Goal: Task Accomplishment & Management: Complete application form

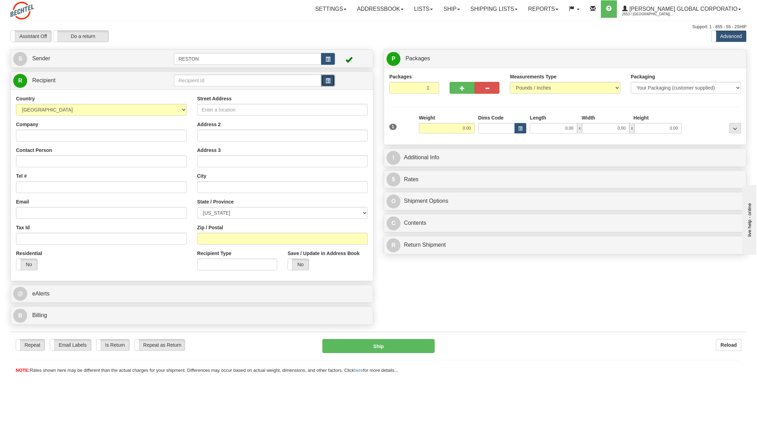
click at [329, 82] on span "button" at bounding box center [328, 81] width 5 height 5
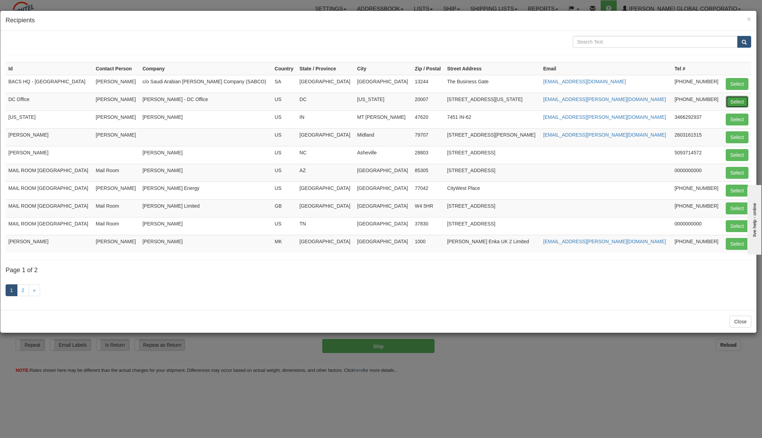
click at [737, 99] on button "Select" at bounding box center [737, 102] width 23 height 12
type input "DC Office"
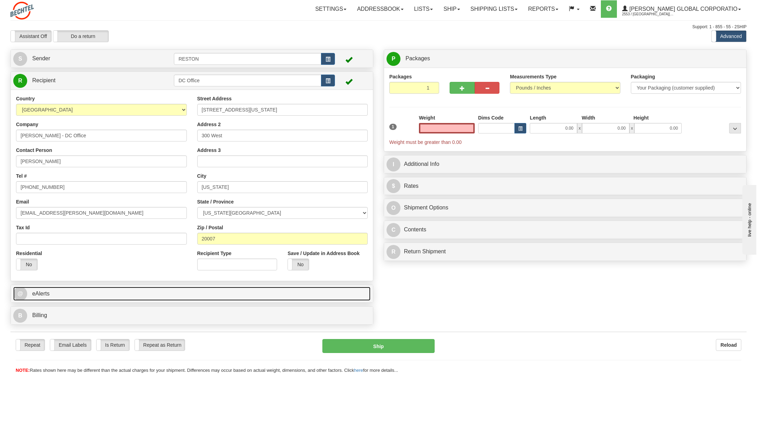
type input "0.00"
click at [19, 292] on span "@" at bounding box center [20, 294] width 14 height 14
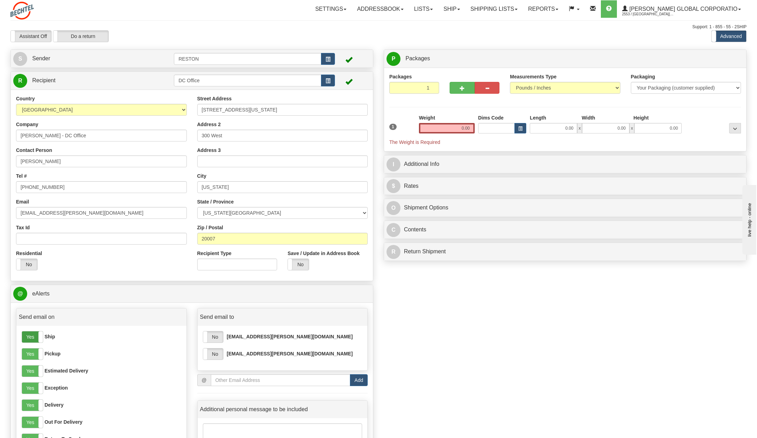
click at [30, 338] on label "Yes" at bounding box center [32, 337] width 21 height 11
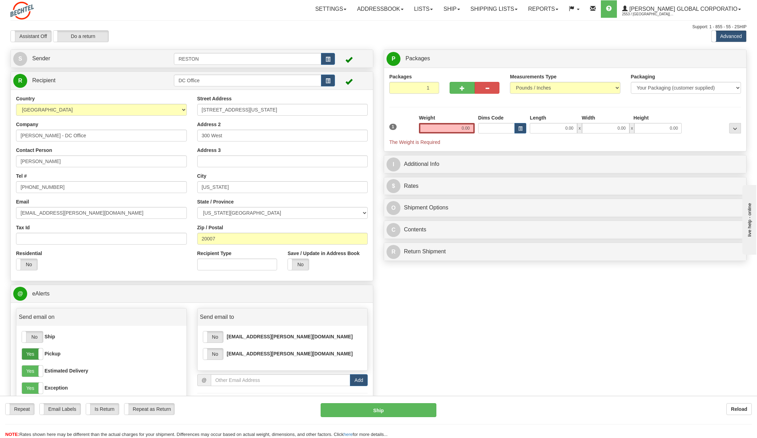
click at [29, 355] on label "Yes" at bounding box center [32, 354] width 21 height 11
click at [29, 378] on div "Yes No Ship Yes No Pickup Yes No Estimated Delivery Yes No Exception Yes No Del…" at bounding box center [101, 404] width 170 height 156
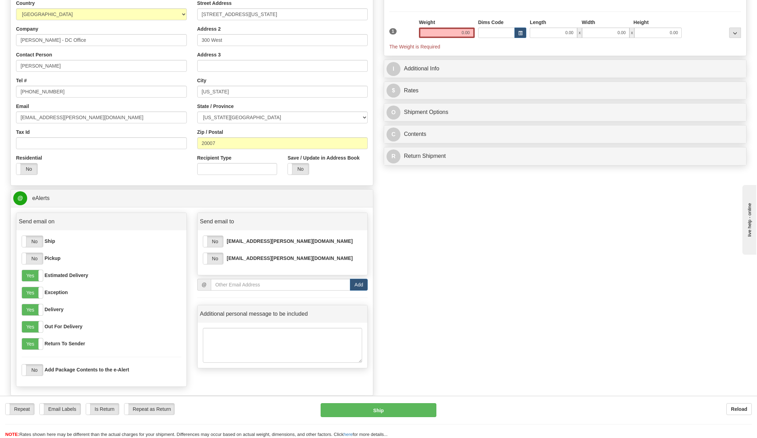
scroll to position [105, 0]
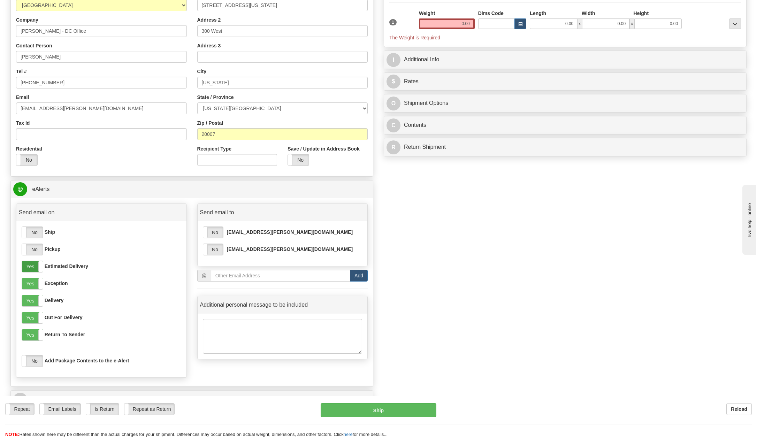
click at [29, 272] on label "Yes" at bounding box center [32, 266] width 21 height 11
click at [31, 282] on label "Yes" at bounding box center [32, 283] width 21 height 11
click at [27, 318] on label "Yes" at bounding box center [32, 317] width 21 height 11
click at [29, 333] on label "Yes" at bounding box center [32, 334] width 21 height 11
click at [214, 231] on label "No" at bounding box center [213, 232] width 20 height 11
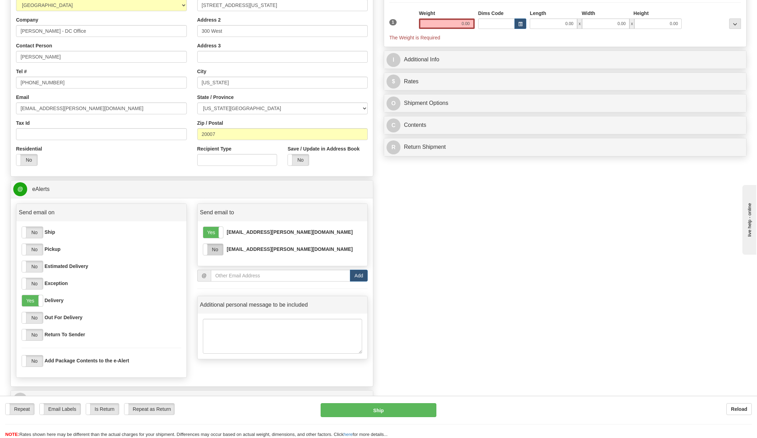
click at [216, 246] on label "No" at bounding box center [213, 249] width 20 height 11
click at [266, 277] on input "email" at bounding box center [280, 276] width 139 height 12
type input "[EMAIL_ADDRESS][PERSON_NAME][DOMAIN_NAME]"
click at [359, 277] on button "Add" at bounding box center [359, 276] width 18 height 12
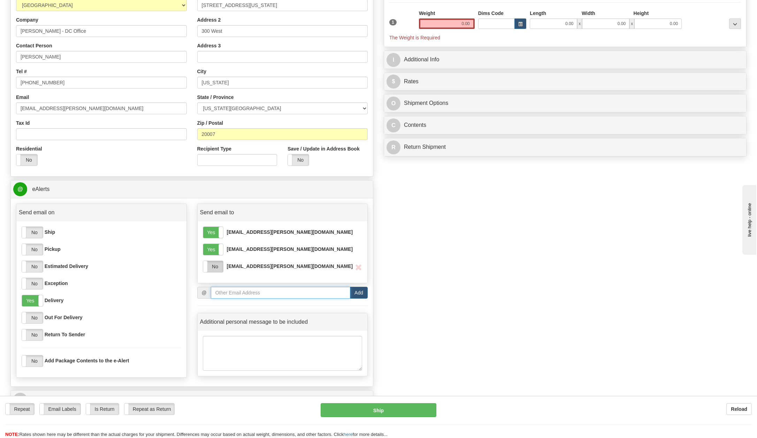
type input "[EMAIL_ADDRESS][DOMAIN_NAME]"
click at [209, 264] on label "No" at bounding box center [213, 266] width 20 height 11
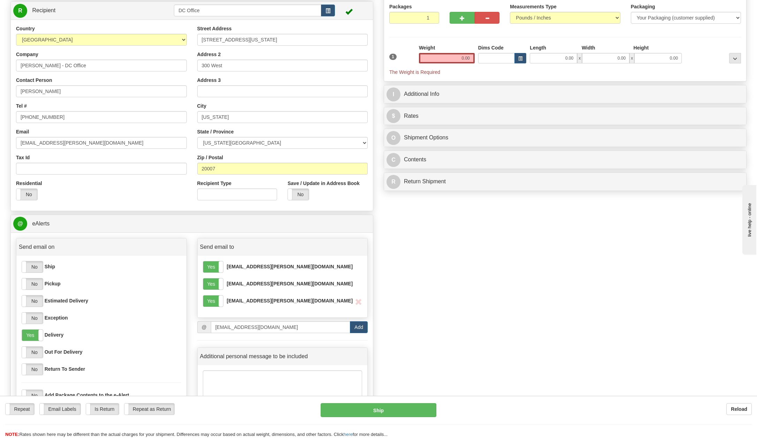
scroll to position [0, 0]
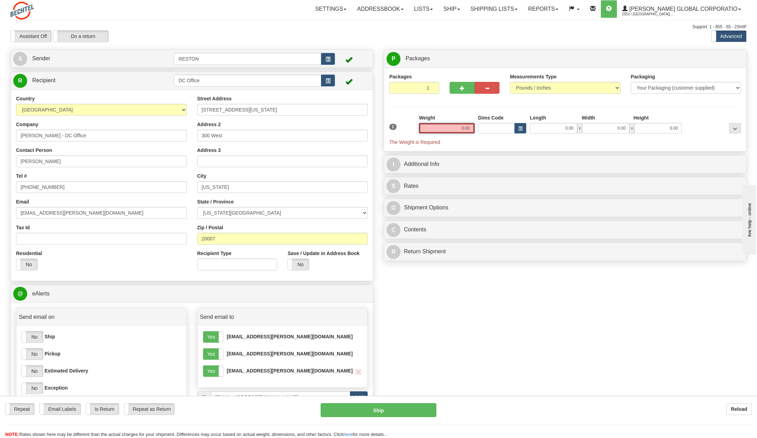
click at [461, 127] on input "0.00" at bounding box center [447, 128] width 56 height 10
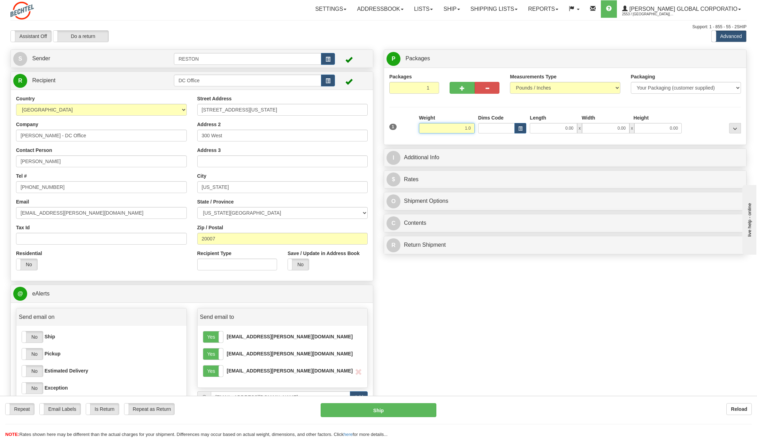
click button "Delete" at bounding box center [0, 0] width 0 height 0
type input "1.00"
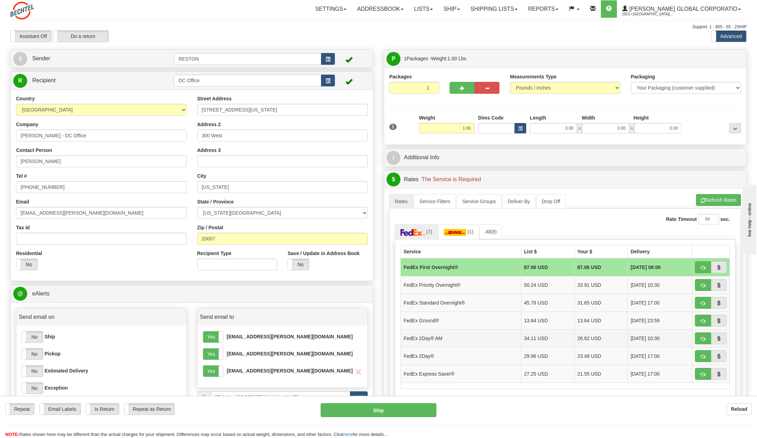
click at [428, 336] on td "FedEx 2Day® AM" at bounding box center [461, 338] width 121 height 18
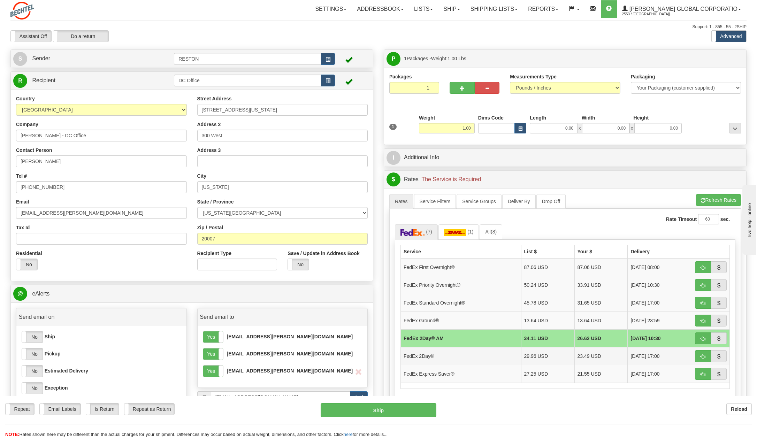
click at [423, 355] on td "FedEx 2Day®" at bounding box center [461, 356] width 121 height 18
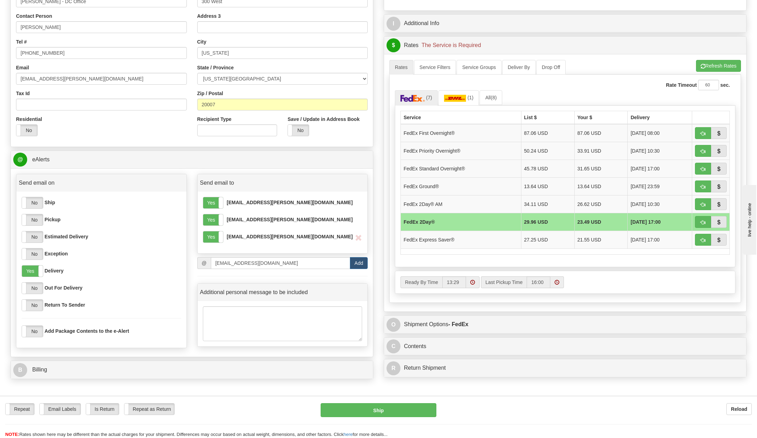
scroll to position [139, 0]
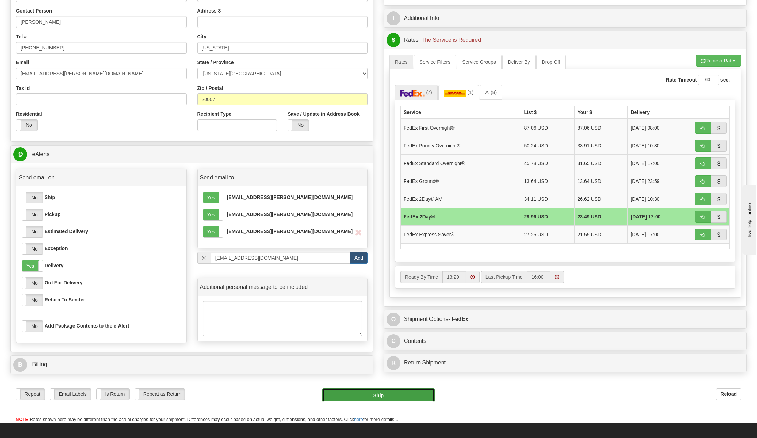
click at [378, 395] on button "Ship" at bounding box center [378, 395] width 112 height 14
type input "03"
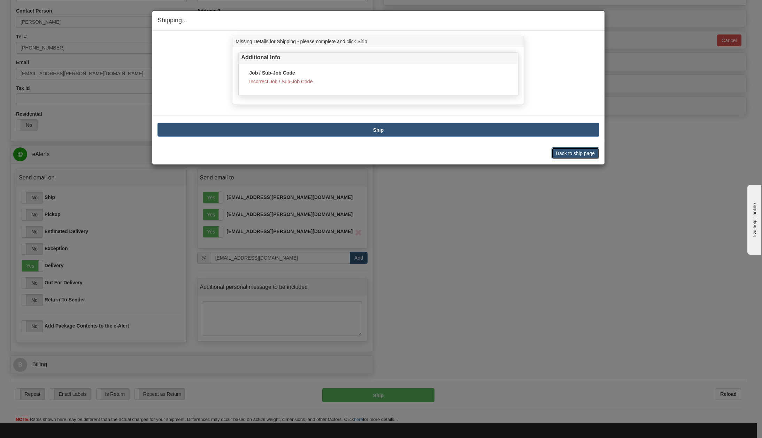
click at [575, 150] on button "Back to ship page" at bounding box center [576, 153] width 48 height 12
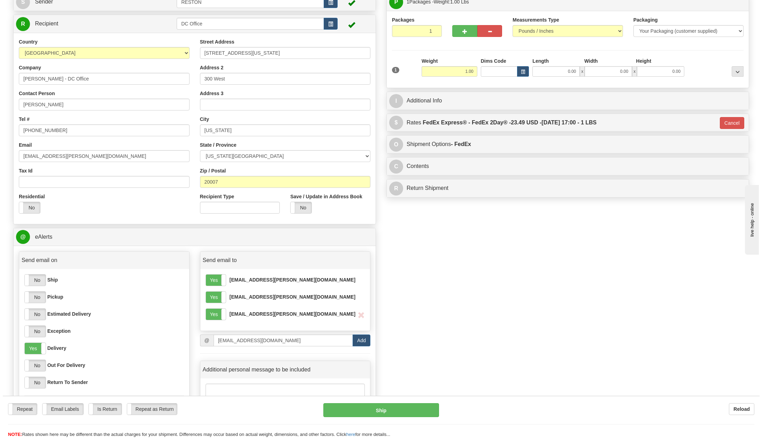
scroll to position [35, 0]
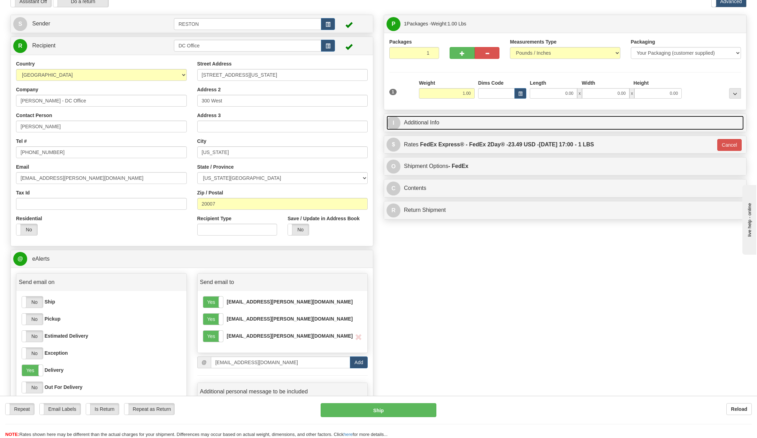
click at [393, 121] on span "I" at bounding box center [394, 123] width 14 height 14
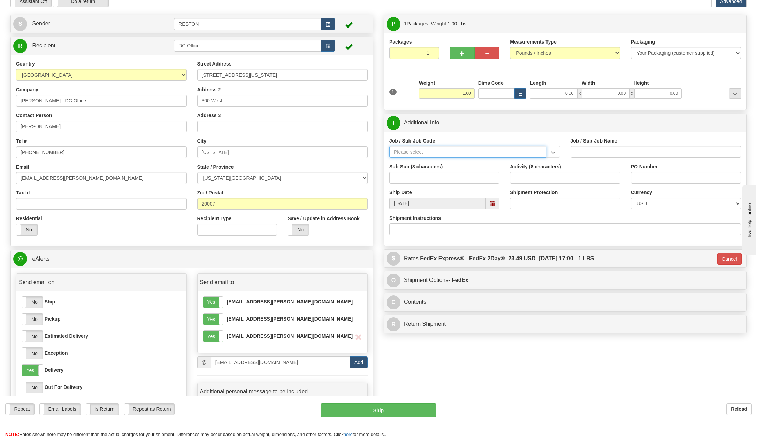
click at [417, 151] on input "Job / Sub-Job Code" at bounding box center [467, 152] width 157 height 12
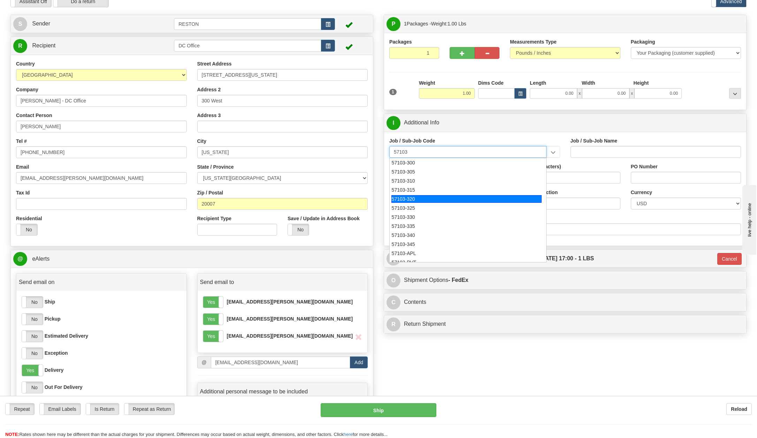
click at [417, 195] on div "57103-320" at bounding box center [467, 199] width 150 height 8
type input "57103-320"
type input "RESTON RO1 TIER 3-FACIL MGMT - MAIL OPERATIONS"
type input "57103-320"
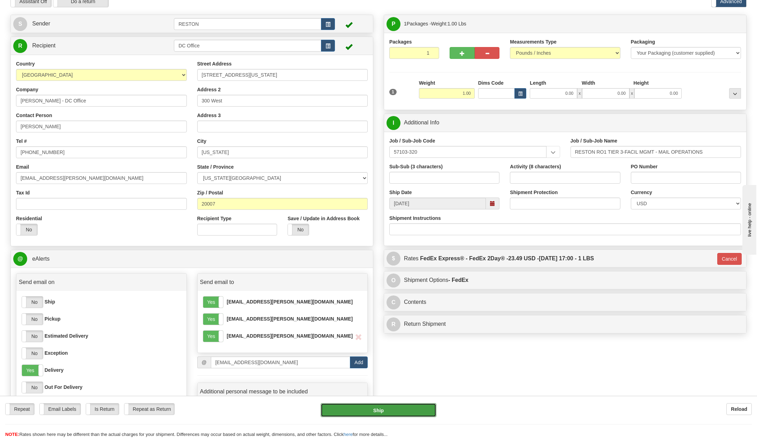
click at [377, 412] on button "Ship" at bounding box center [379, 410] width 116 height 14
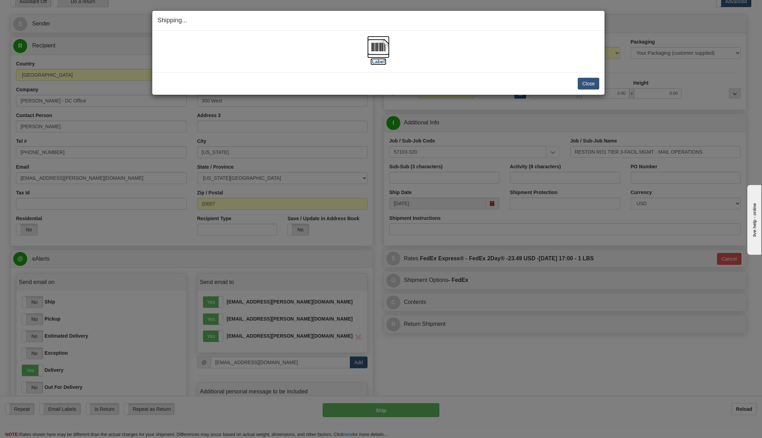
click at [382, 60] on label "[Label]" at bounding box center [379, 61] width 16 height 7
click at [594, 80] on button "Close" at bounding box center [589, 84] width 22 height 12
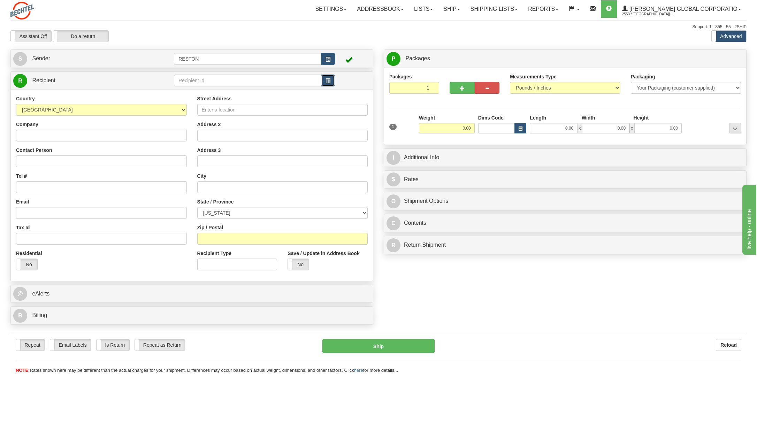
click at [330, 79] on span "button" at bounding box center [328, 81] width 5 height 5
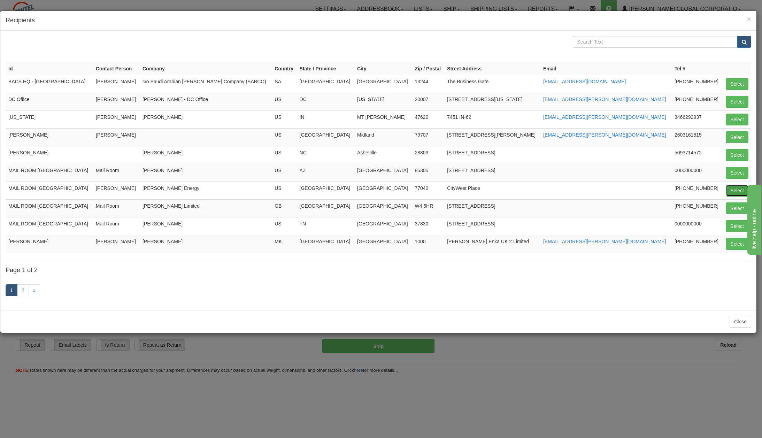
click at [742, 186] on button "Select" at bounding box center [737, 191] width 23 height 12
type input "MAIL ROOM [GEOGRAPHIC_DATA]"
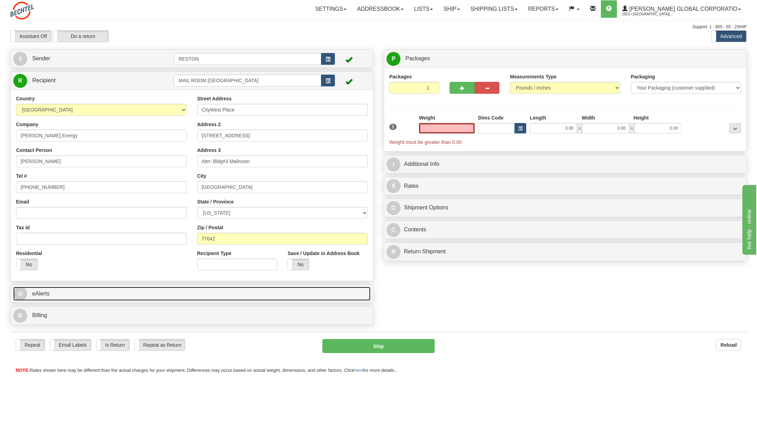
type input "0.00"
click at [20, 292] on span "@" at bounding box center [20, 294] width 14 height 14
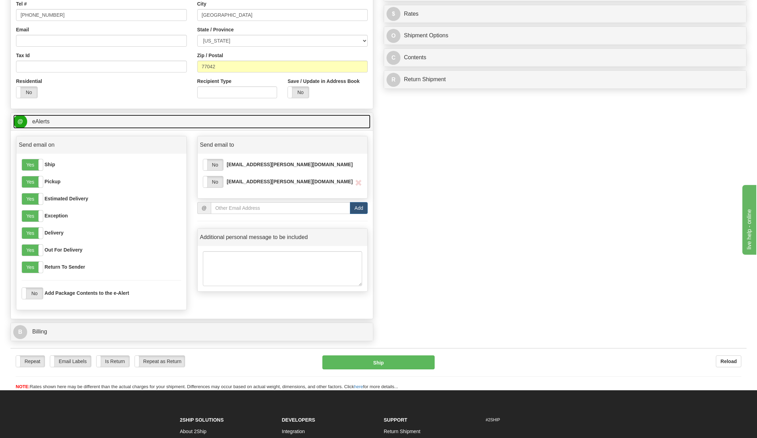
scroll to position [174, 0]
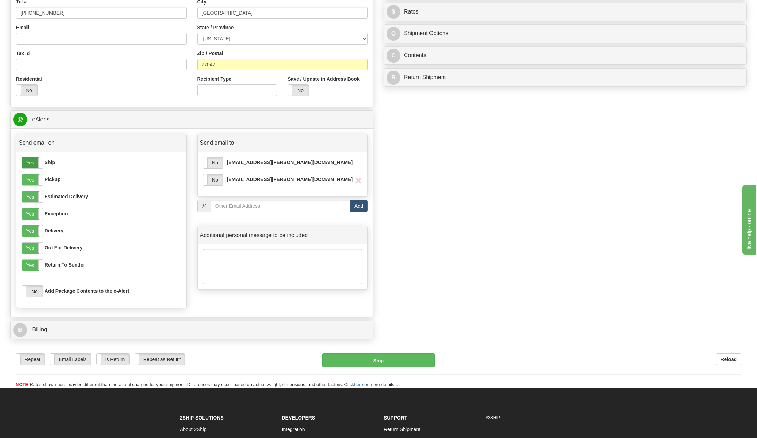
click at [29, 165] on label "Yes" at bounding box center [32, 162] width 21 height 11
click at [29, 181] on label "Yes" at bounding box center [32, 179] width 21 height 11
click at [28, 196] on label "Yes" at bounding box center [32, 196] width 21 height 11
click at [27, 217] on label "Yes" at bounding box center [32, 213] width 21 height 11
click at [26, 247] on label "Yes" at bounding box center [32, 248] width 21 height 11
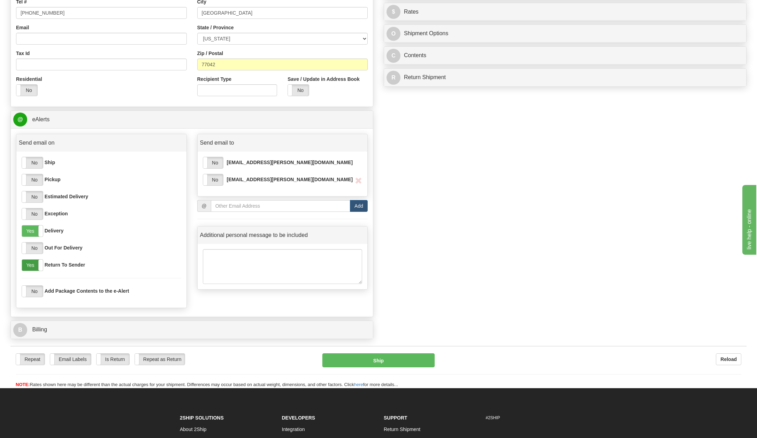
click at [29, 265] on label "Yes" at bounding box center [32, 265] width 21 height 11
click at [219, 162] on label "No" at bounding box center [213, 162] width 20 height 11
click at [214, 179] on label "No" at bounding box center [213, 179] width 20 height 11
click at [237, 204] on input "email" at bounding box center [280, 206] width 139 height 12
type input "[EMAIL_ADDRESS][PERSON_NAME][DOMAIN_NAME]"
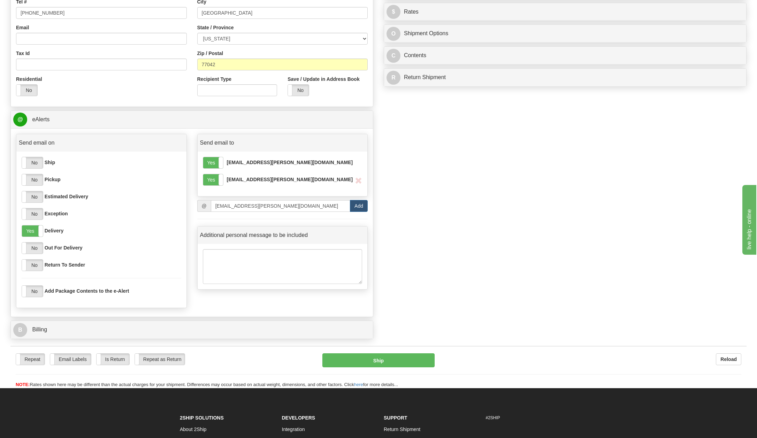
type input "[EMAIL_ADDRESS][PERSON_NAME][DOMAIN_NAME]"
select select "VA"
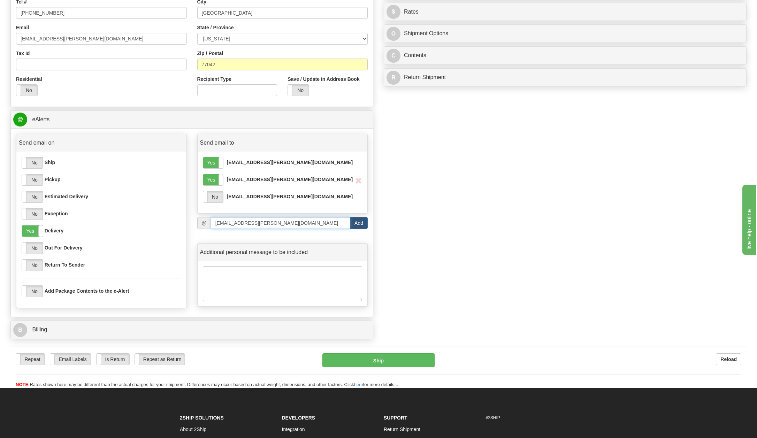
type input "[EMAIL_ADDRESS][DOMAIN_NAME]"
click at [213, 193] on label "No" at bounding box center [213, 196] width 20 height 11
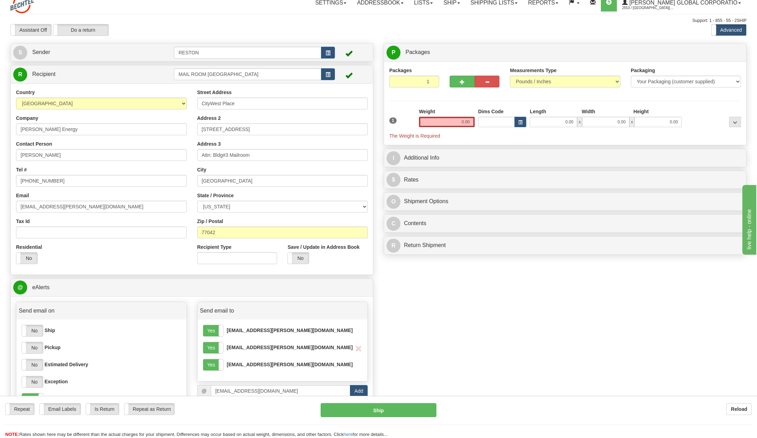
scroll to position [0, 0]
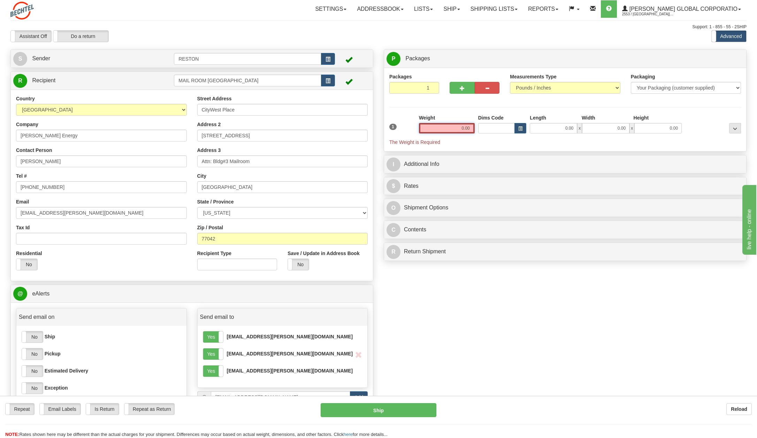
click at [455, 124] on input "0.00" at bounding box center [447, 128] width 56 height 10
click button "Delete" at bounding box center [0, 0] width 0 height 0
type input "1.00"
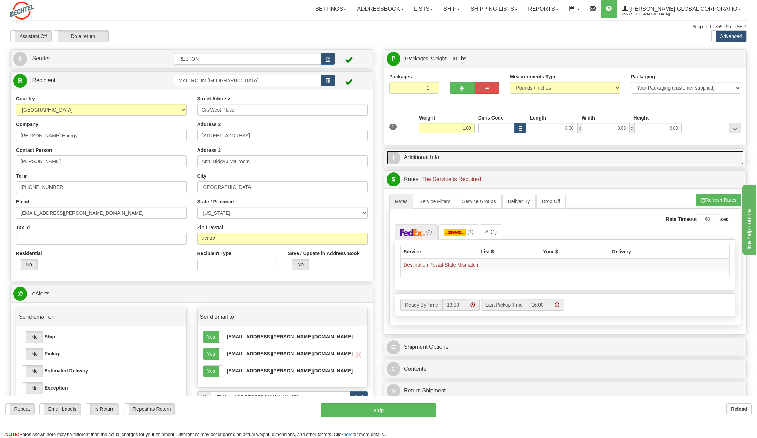
click at [524, 156] on link "I Additional Info" at bounding box center [565, 158] width 357 height 14
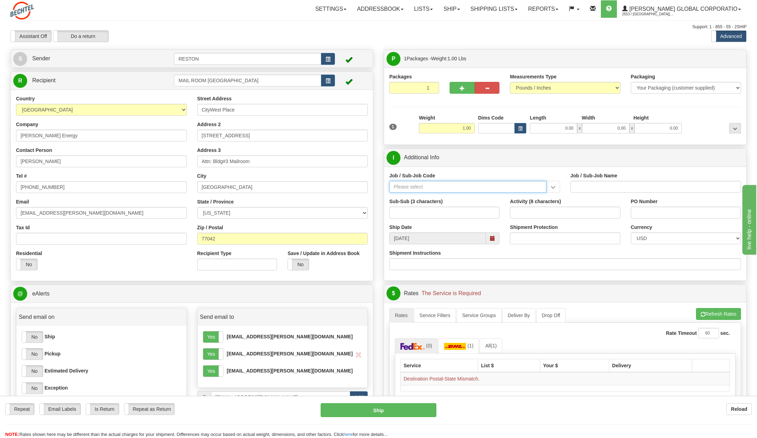
click at [406, 191] on input "Job / Sub-Job Code" at bounding box center [467, 187] width 157 height 12
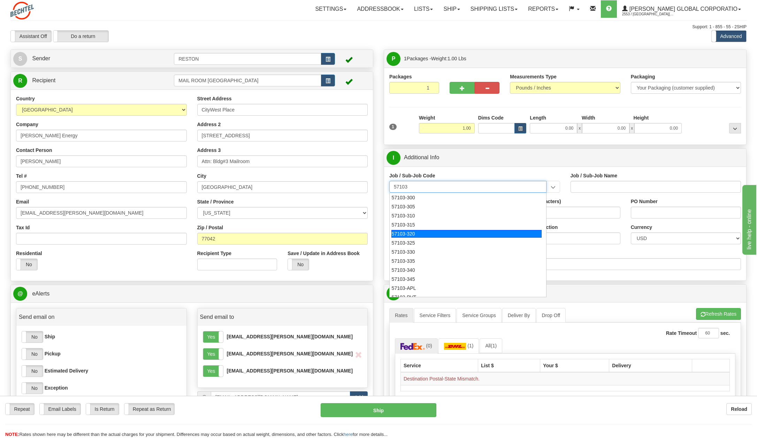
click at [411, 231] on div "57103-320" at bounding box center [467, 234] width 150 height 8
type input "57103-320"
type input "RESTON RO1 TIER 3-FACIL MGMT - MAIL OPERATIONS"
type input "57103-320"
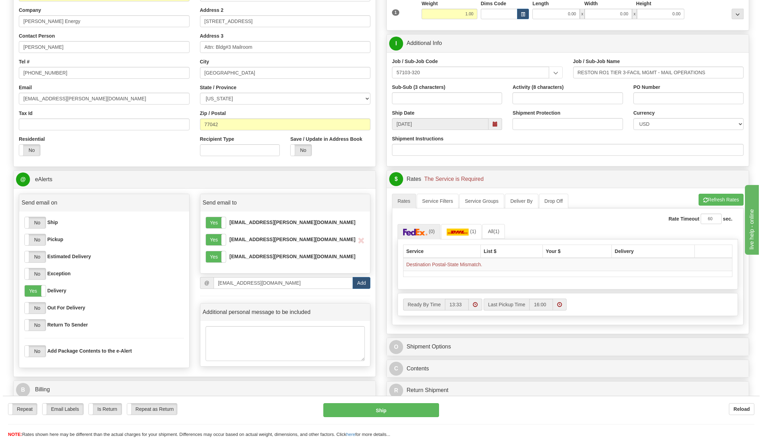
scroll to position [105, 0]
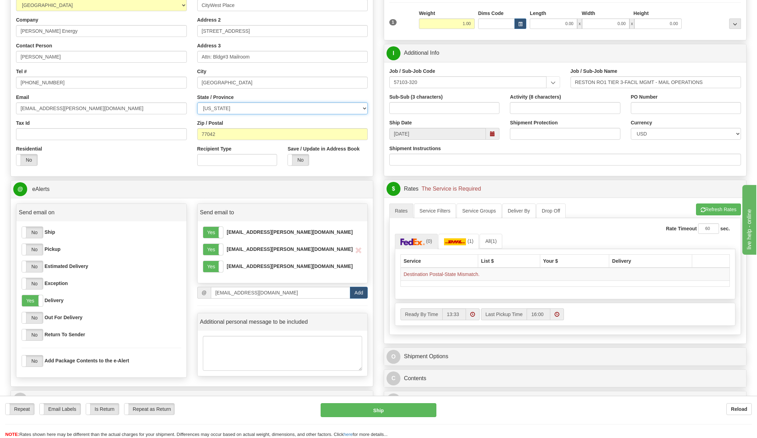
click at [233, 109] on select "[US_STATE] [US_STATE] [US_STATE] [US_STATE] Armed Forces America Armed Forces E…" at bounding box center [282, 108] width 171 height 12
select select "[GEOGRAPHIC_DATA]"
click at [197, 102] on select "[US_STATE] [US_STATE] [US_STATE] [US_STATE] Armed Forces America Armed Forces E…" at bounding box center [282, 108] width 171 height 12
click at [714, 212] on button "Refresh Rates" at bounding box center [718, 210] width 45 height 12
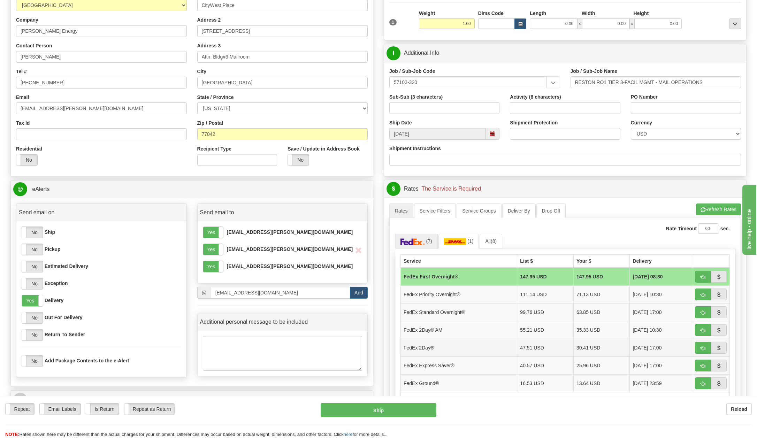
click at [419, 345] on td "FedEx 2Day®" at bounding box center [459, 348] width 116 height 18
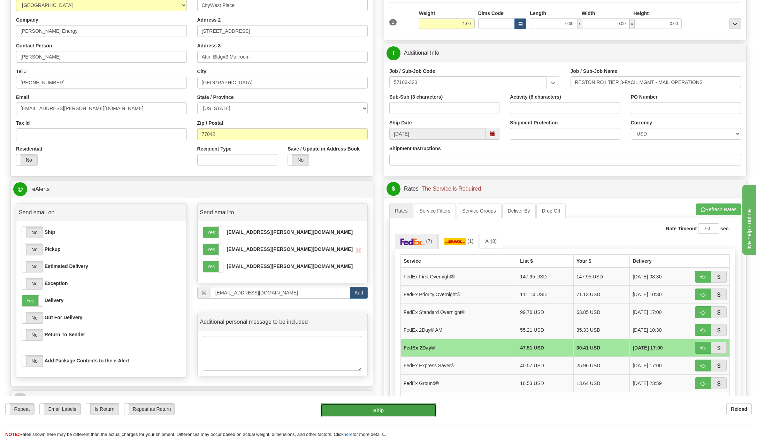
click at [401, 408] on button "Ship" at bounding box center [379, 410] width 116 height 14
type input "03"
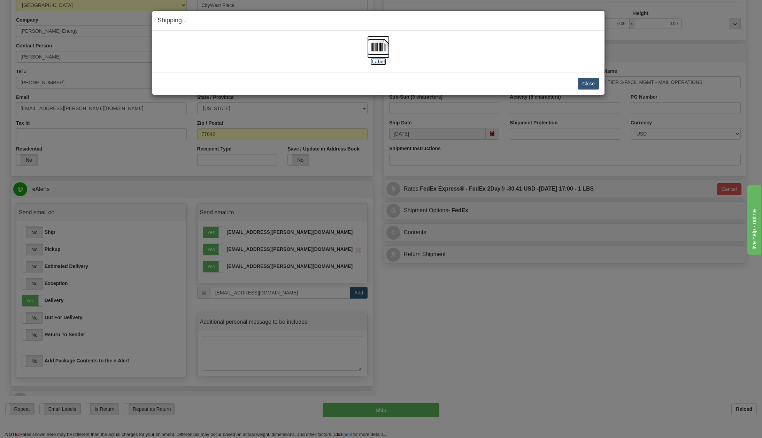
click at [380, 61] on label "[Label]" at bounding box center [379, 61] width 16 height 7
